Goal: Find specific page/section: Find specific page/section

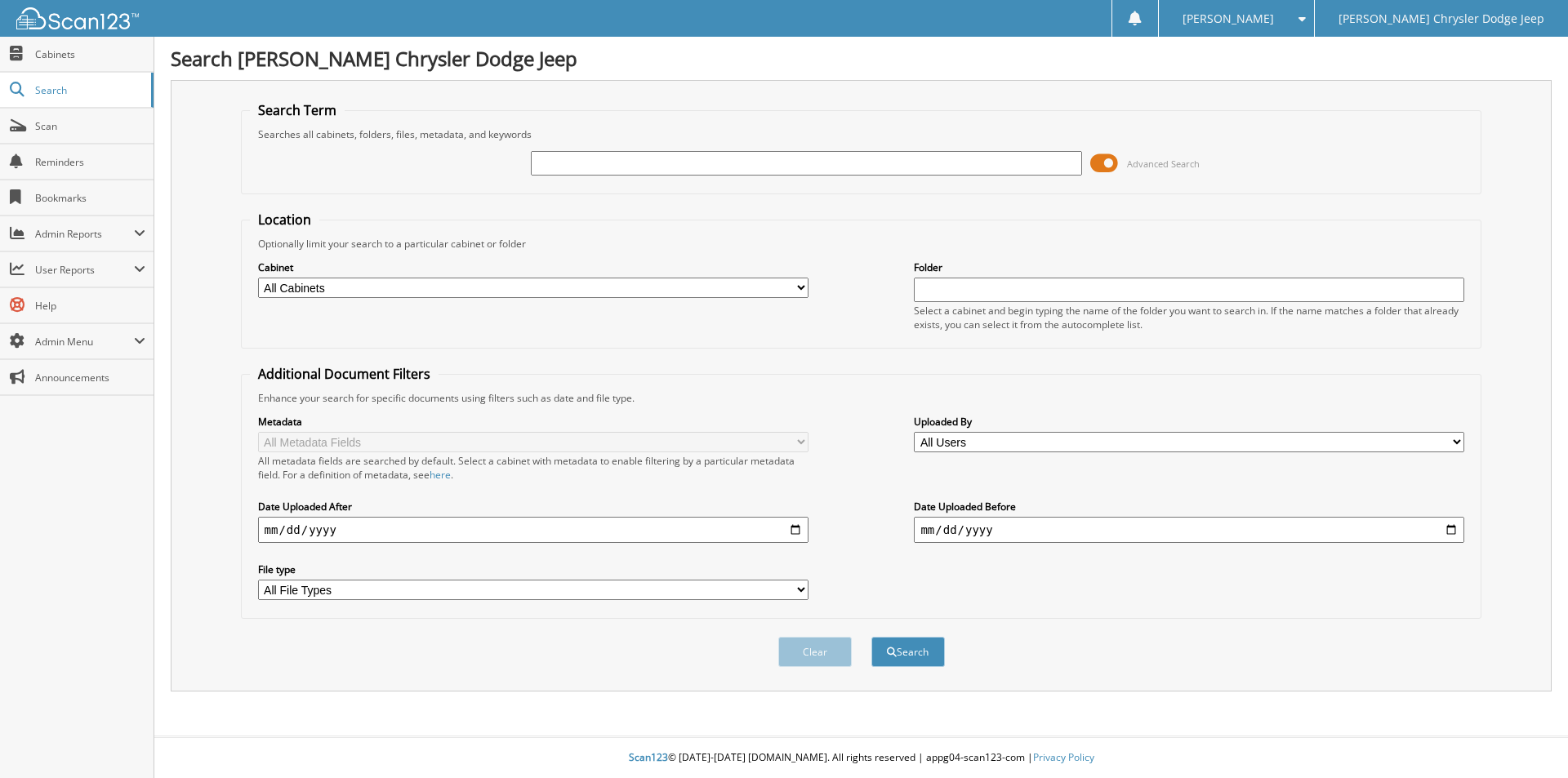
click at [844, 162] on input "text" at bounding box center [806, 163] width 550 height 24
type input "[PERSON_NAME] 0725"
click at [871, 637] on button "Search" at bounding box center [908, 652] width 74 height 30
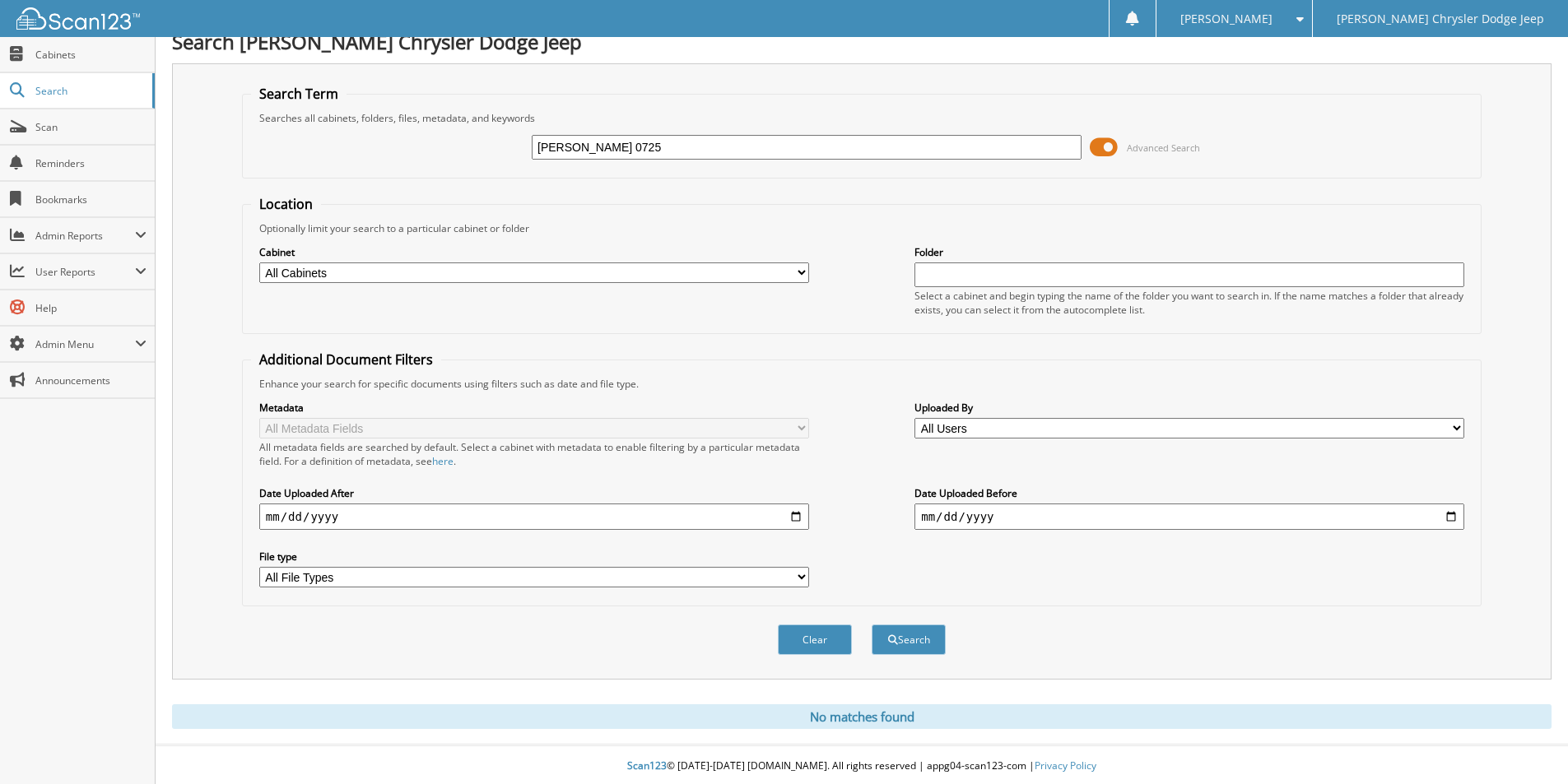
scroll to position [21, 0]
click at [839, 639] on button "Clear" at bounding box center [815, 637] width 74 height 31
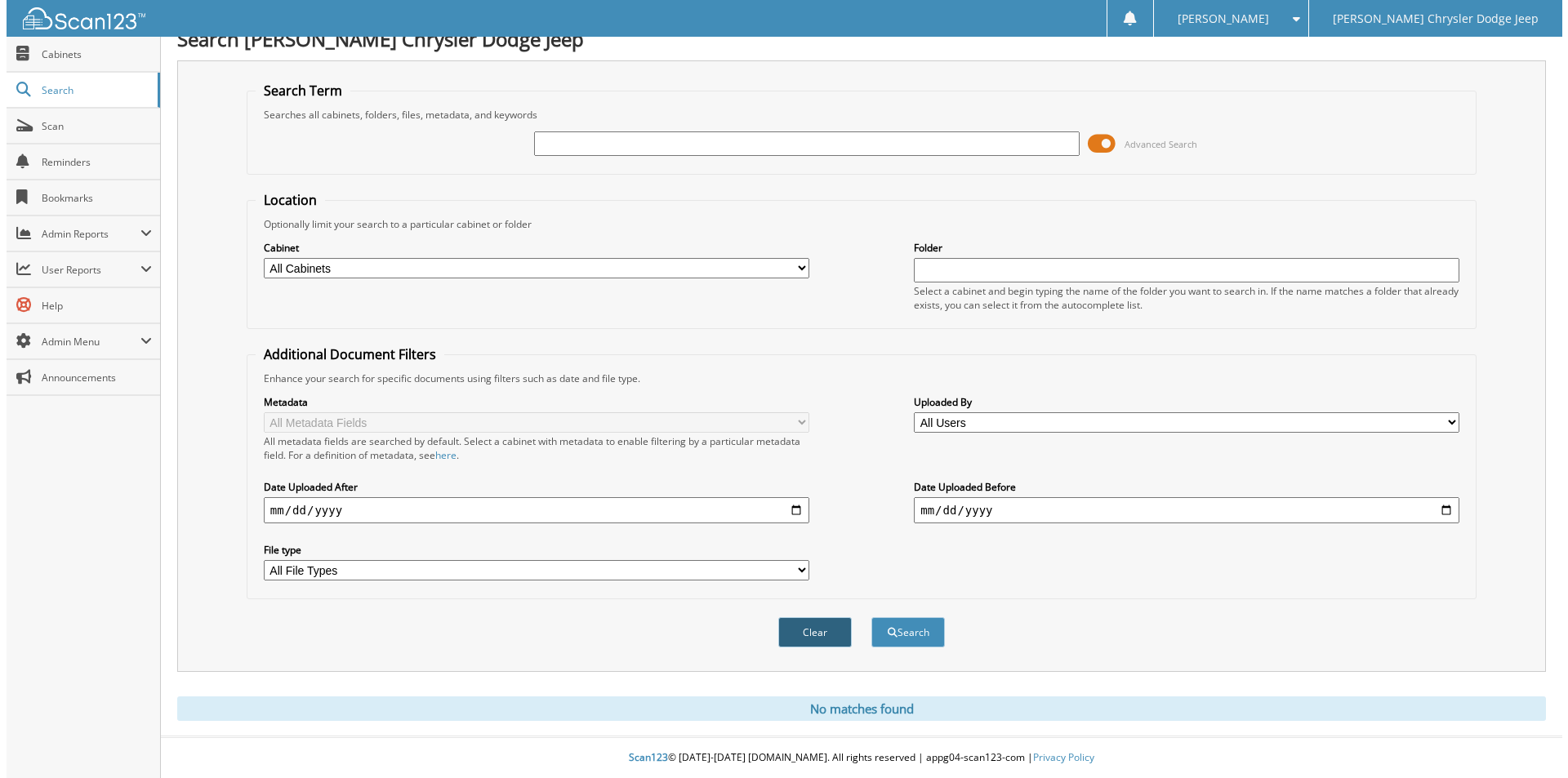
scroll to position [0, 0]
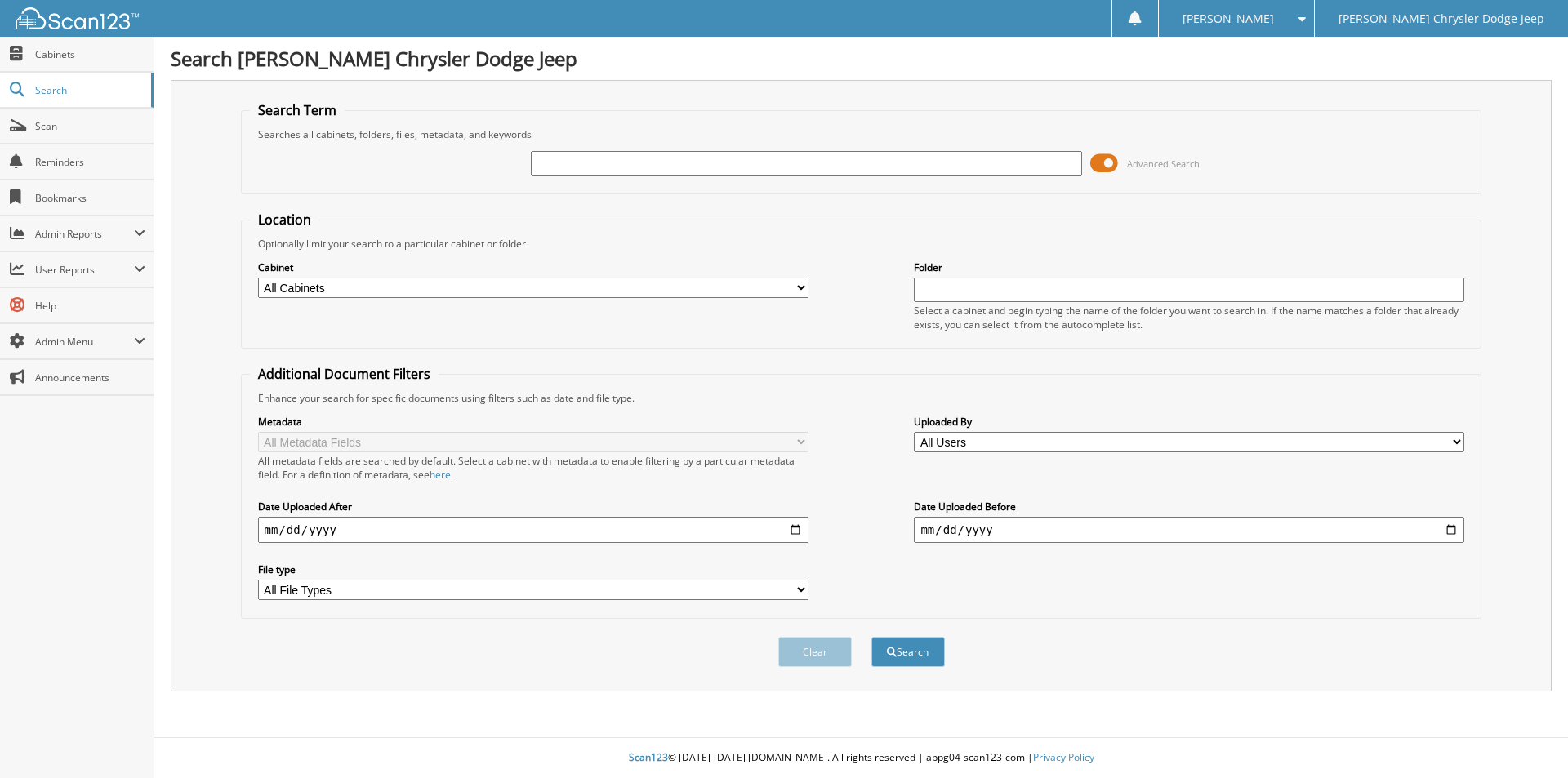
click at [363, 284] on select "All Cabinets ACCOUNTS PAYABLE CAR DEALS DEPOSIT HR PARTS SERVICE RO" at bounding box center [533, 288] width 550 height 21
select select "17881"
click at [258, 277] on select "All Cabinets ACCOUNTS PAYABLE CAR DEALS DEPOSIT HR PARTS SERVICE RO" at bounding box center [533, 288] width 550 height 21
click at [606, 166] on input "text" at bounding box center [806, 163] width 550 height 24
type input "[PERSON_NAME]"
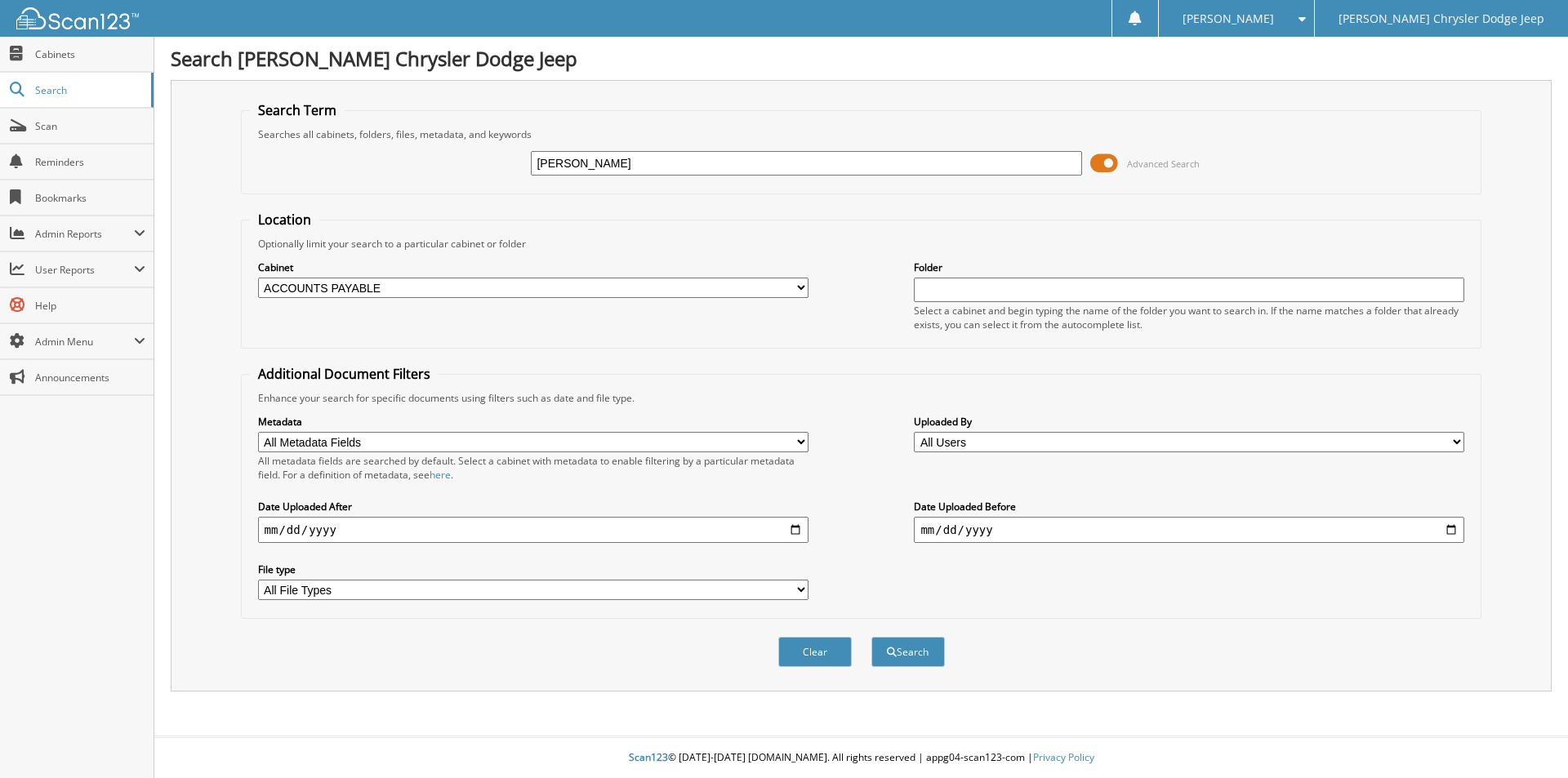
click at [871, 637] on button "Search" at bounding box center [908, 652] width 74 height 30
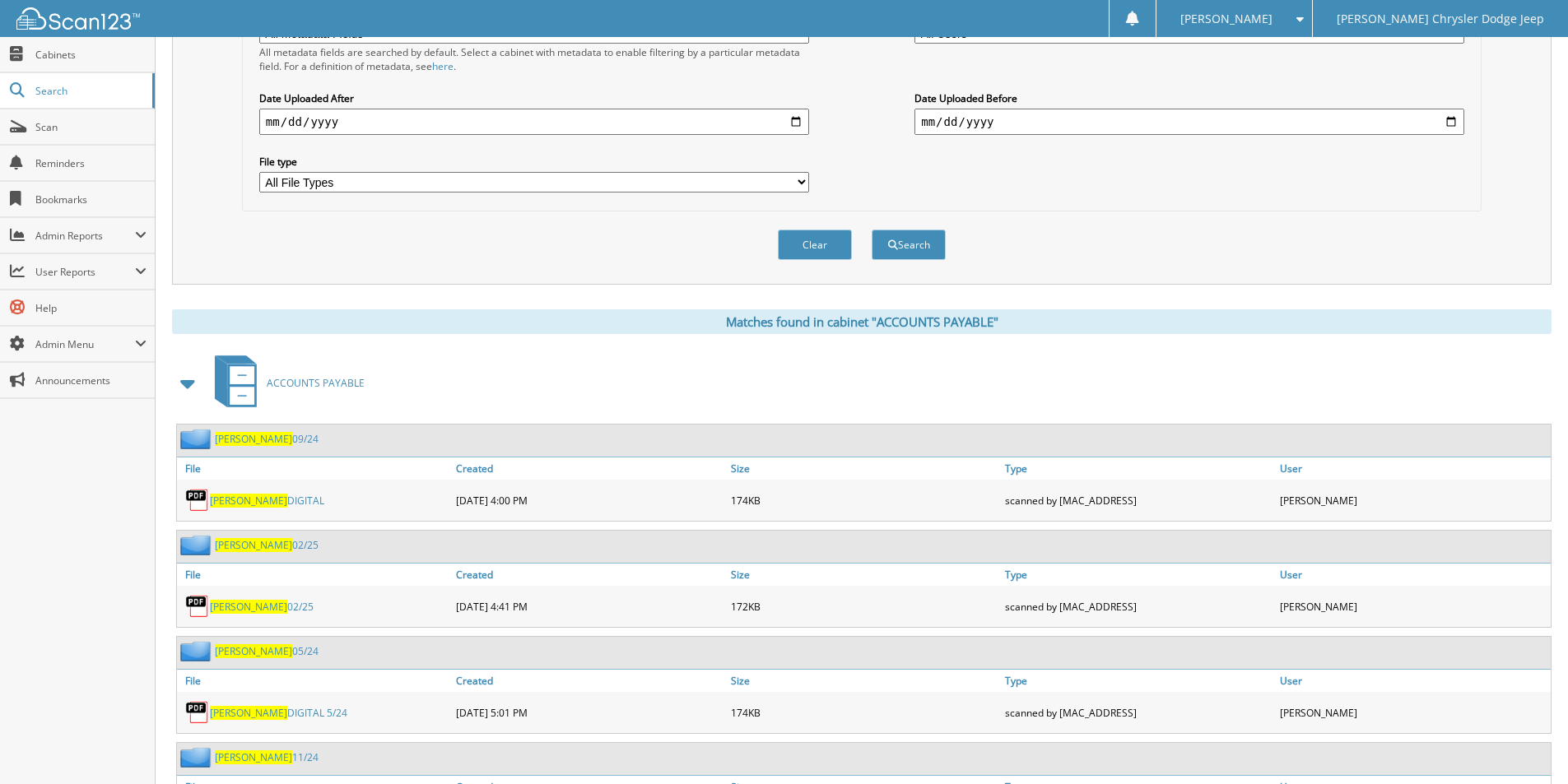
scroll to position [411, 0]
click at [80, 60] on span "Cabinets" at bounding box center [91, 55] width 111 height 14
